Goal: Check status: Check status

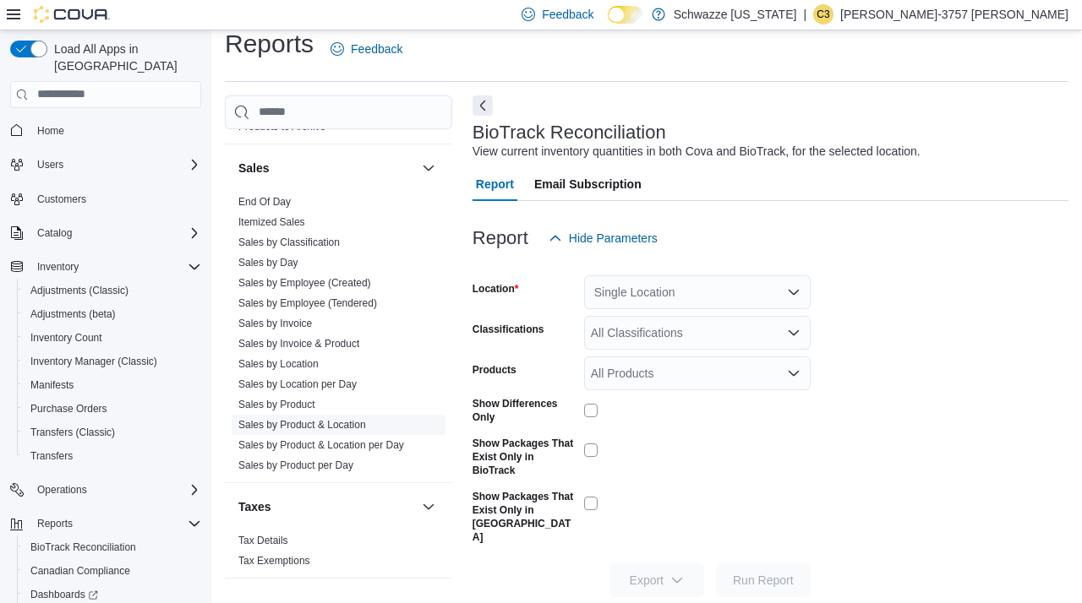
scroll to position [1159, 0]
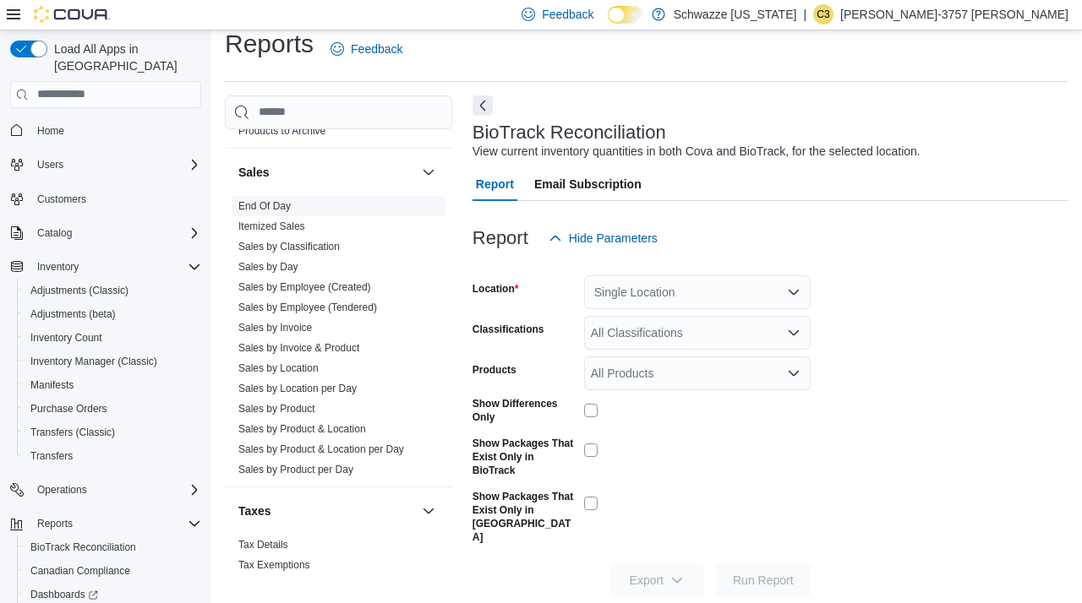
click at [266, 206] on link "End Of Day" at bounding box center [264, 206] width 52 height 12
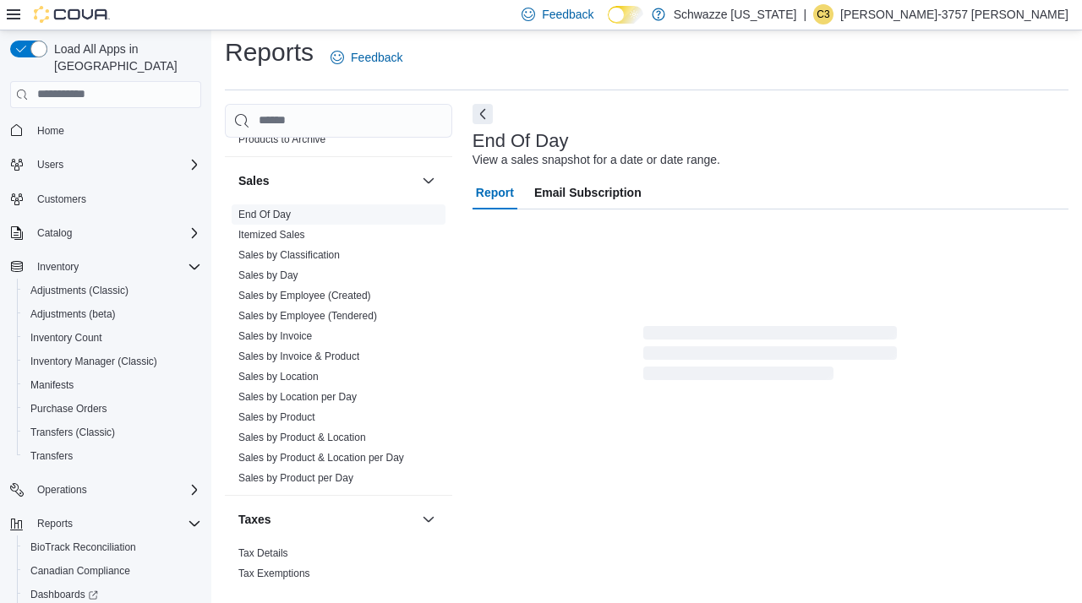
scroll to position [8, 0]
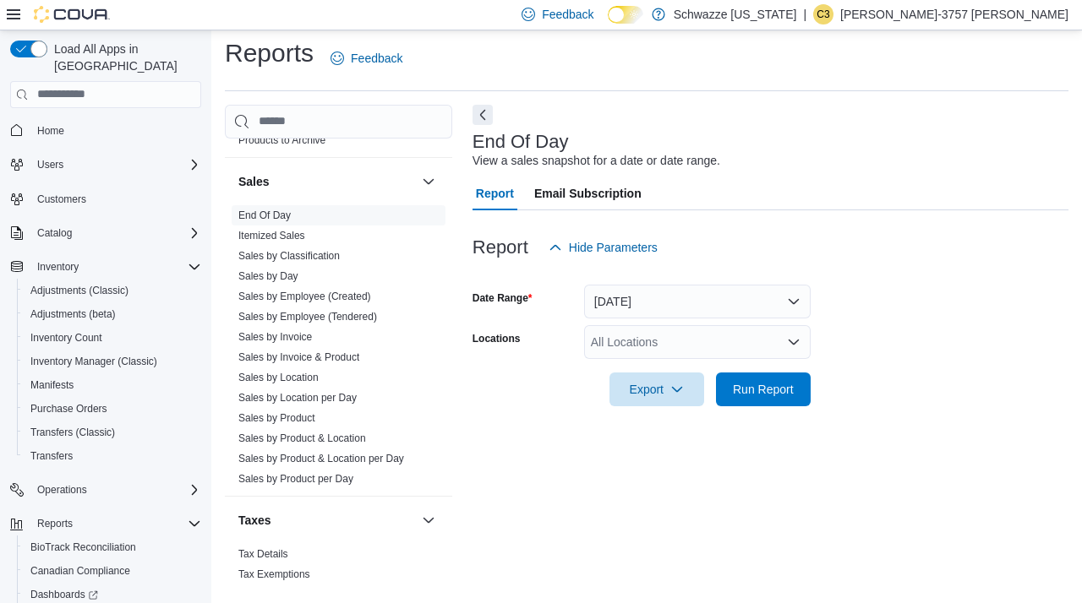
click at [715, 346] on div "All Locations" at bounding box center [697, 342] width 226 height 34
type input "*****"
click at [731, 362] on div "RGO10 [GEOGRAPHIC_DATA]" at bounding box center [697, 370] width 206 height 17
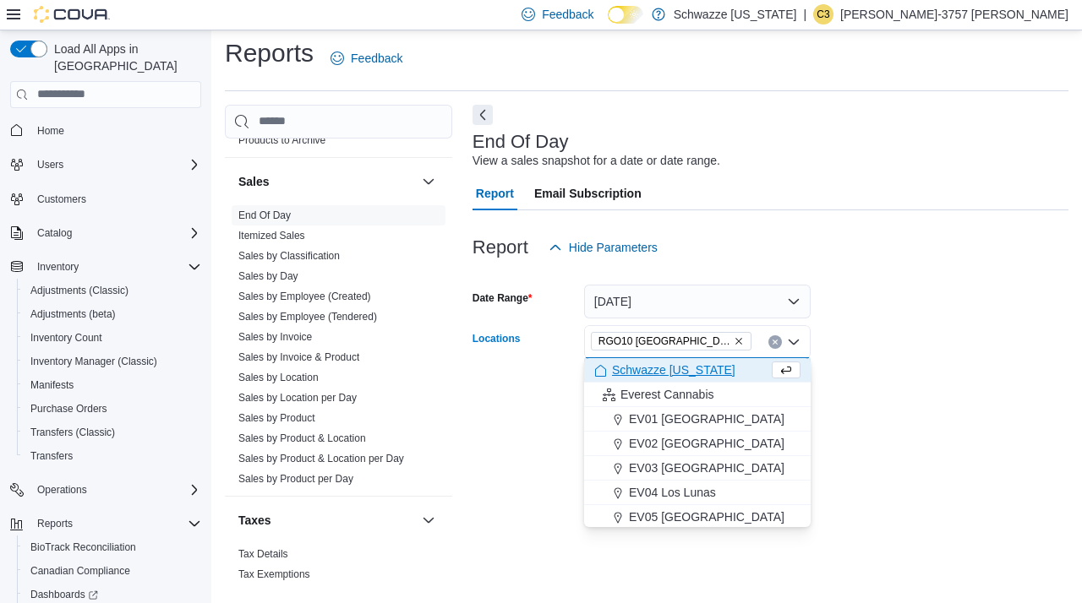
click at [905, 393] on form "Date Range [DATE] Locations RGO10 [GEOGRAPHIC_DATA] Combo box. Selected. RGO10 …" at bounding box center [770, 336] width 596 height 142
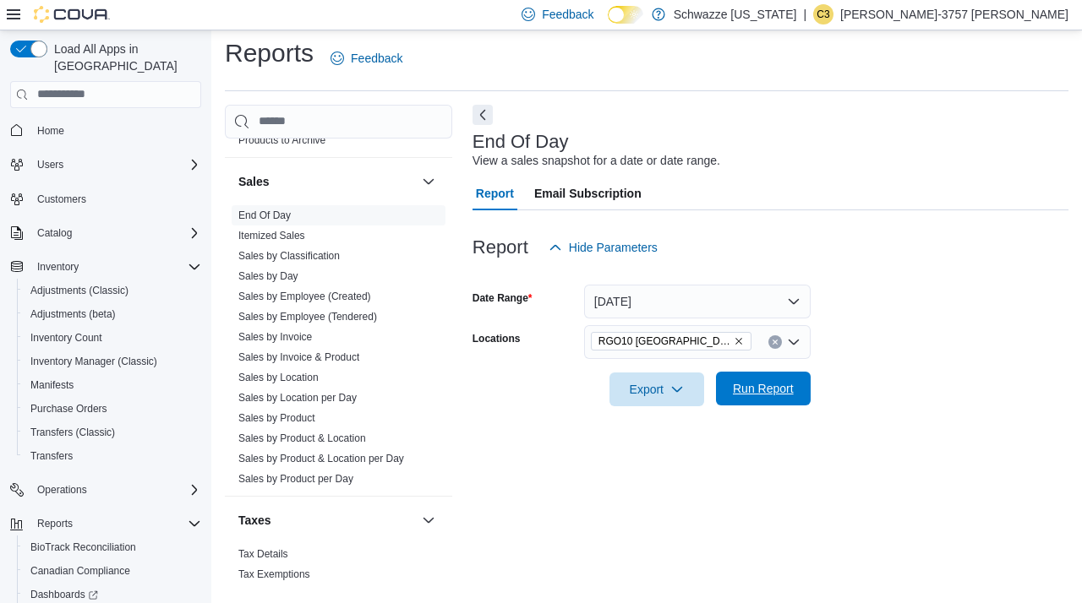
click at [774, 401] on span "Run Report" at bounding box center [763, 389] width 74 height 34
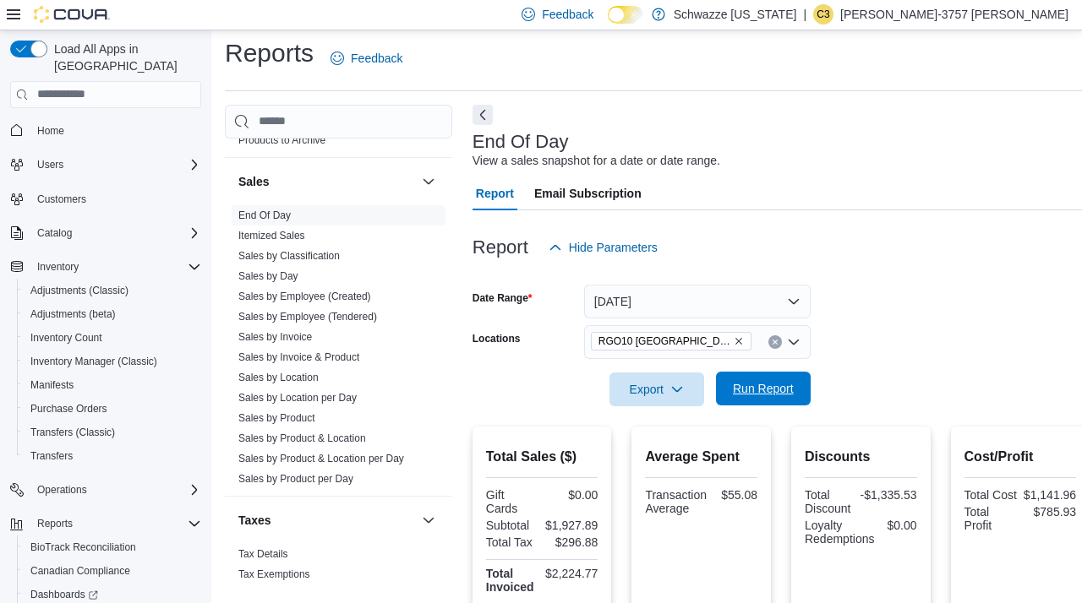
click at [774, 401] on span "Run Report" at bounding box center [763, 389] width 74 height 34
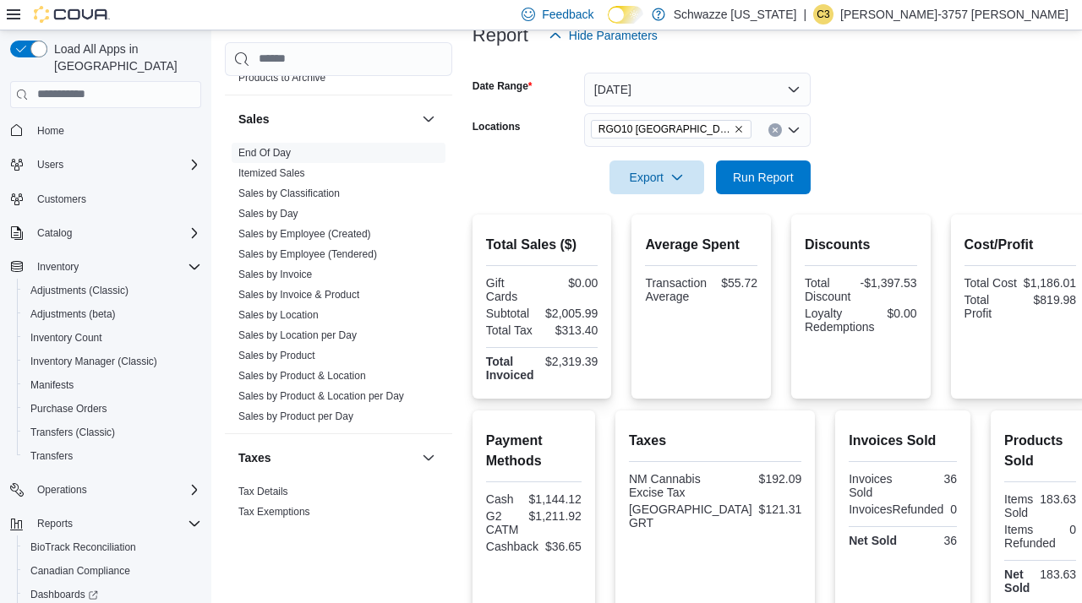
scroll to position [214, 0]
